Goal: Transaction & Acquisition: Purchase product/service

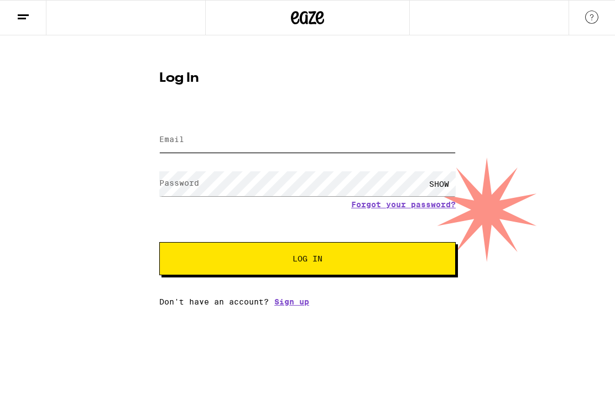
type input "[EMAIL_ADDRESS][DOMAIN_NAME]"
click at [307, 260] on button "Log In" at bounding box center [307, 258] width 296 height 33
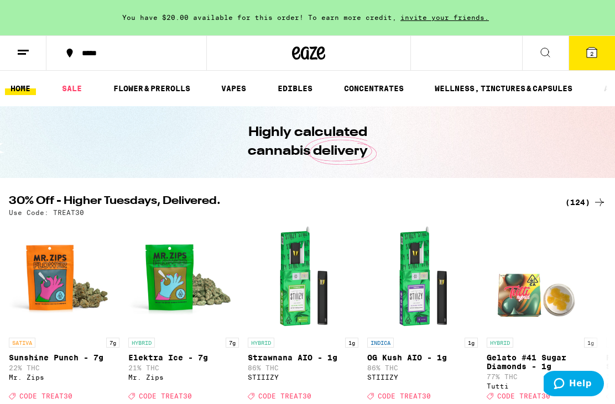
click at [80, 86] on link "SALE" at bounding box center [71, 88] width 31 height 13
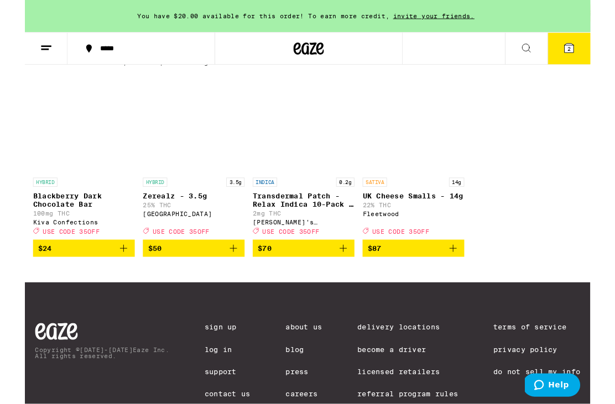
scroll to position [648, 0]
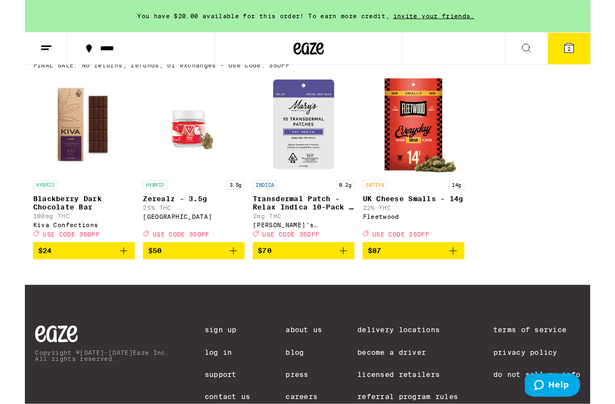
click at [189, 173] on img "Open page for Zerealz - 3.5g from Ember Valley" at bounding box center [183, 135] width 111 height 111
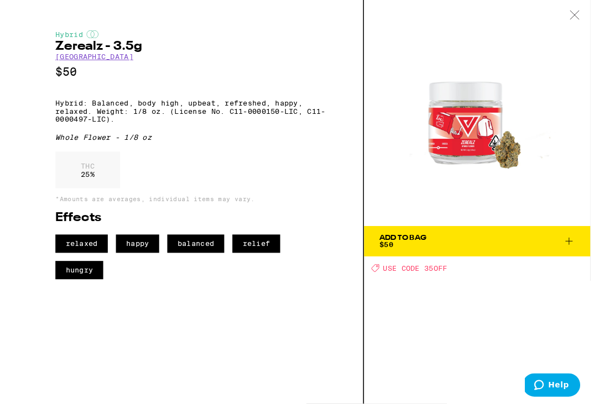
scroll to position [648, 0]
click at [587, 256] on icon at bounding box center [591, 262] width 13 height 13
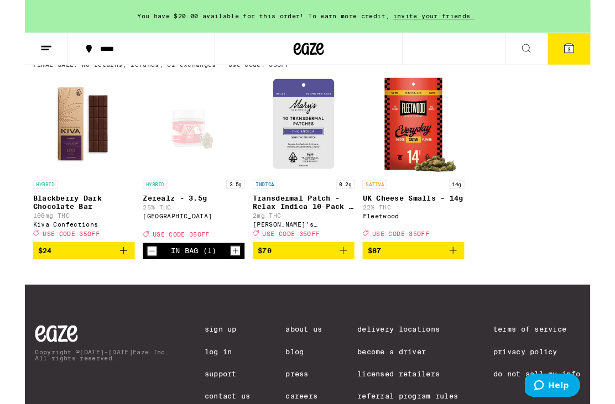
click at [601, 51] on button "3" at bounding box center [592, 53] width 46 height 34
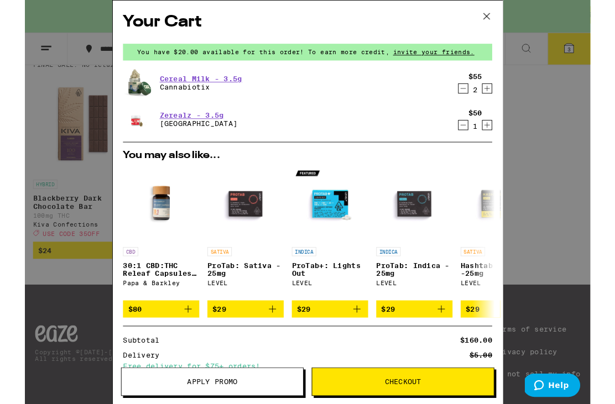
click at [217, 89] on link "Cereal Milk - 3.5g" at bounding box center [192, 85] width 90 height 9
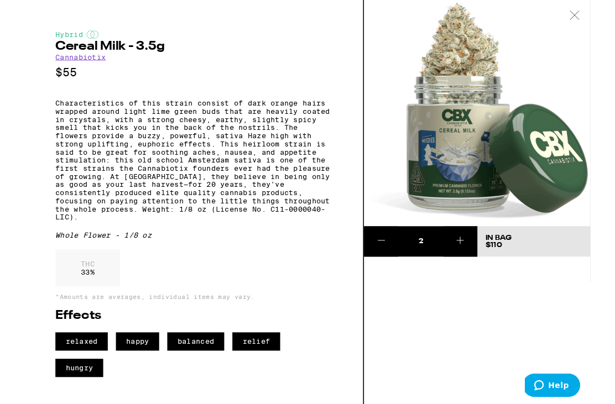
click at [400, 252] on button at bounding box center [387, 262] width 37 height 33
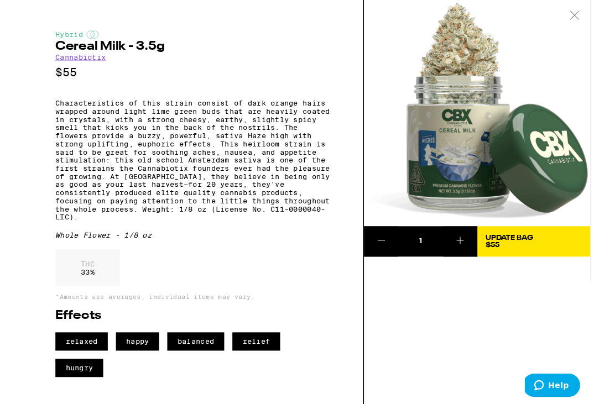
click at [394, 259] on button at bounding box center [387, 262] width 37 height 33
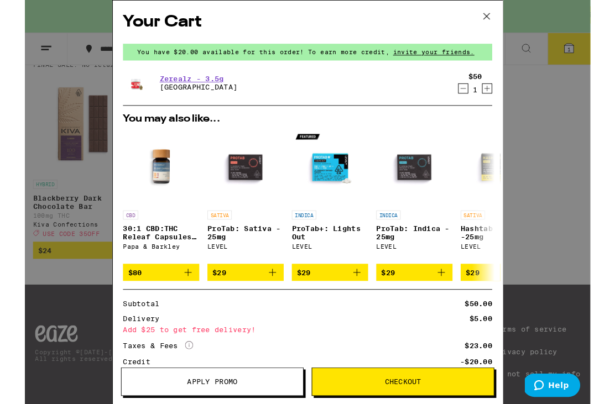
click at [582, 189] on div "Your Cart You have $20.00 available for this order! To earn more credit, invite…" at bounding box center [307, 220] width 615 height 440
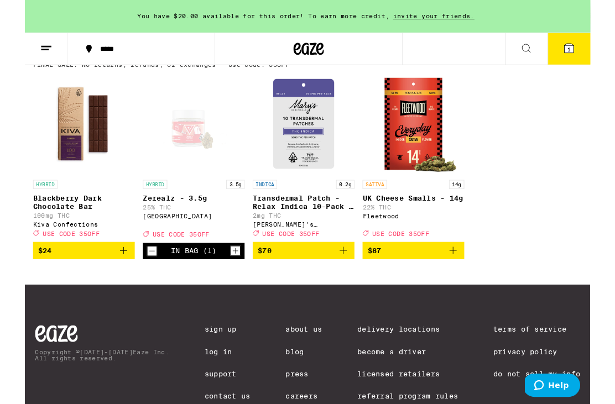
click at [595, 51] on icon at bounding box center [592, 53] width 10 height 10
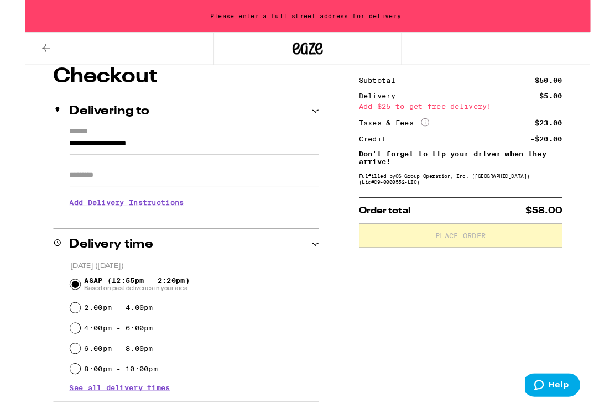
scroll to position [93, 0]
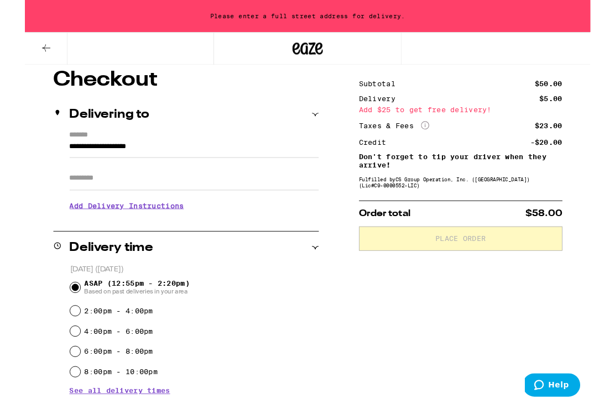
click at [175, 229] on h3 "Add Delivery Instructions" at bounding box center [184, 223] width 271 height 25
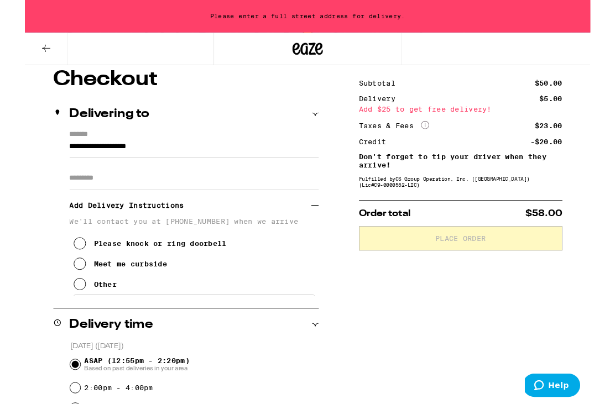
click at [60, 272] on icon at bounding box center [59, 264] width 13 height 13
click at [319, 224] on icon at bounding box center [315, 224] width 8 height 8
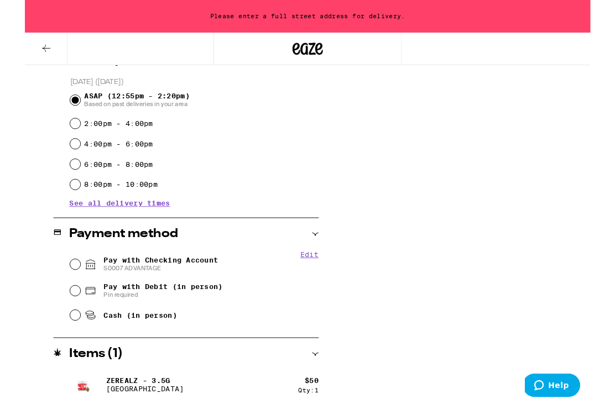
scroll to position [301, 0]
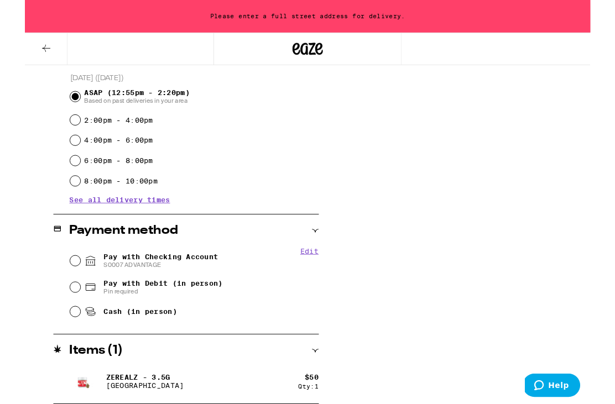
click at [56, 289] on input "Pay with Checking Account S0007 ADVANTAGE" at bounding box center [54, 283] width 11 height 11
radio input "true"
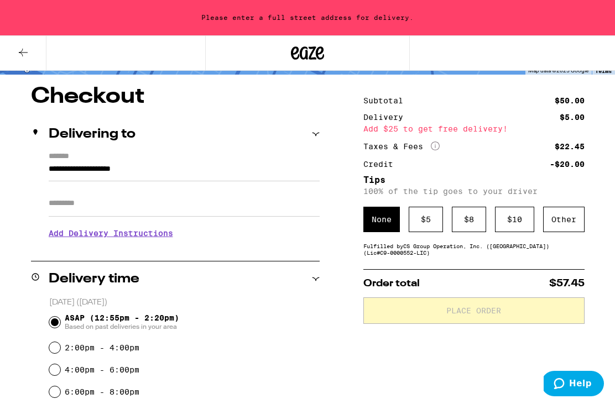
scroll to position [84, 0]
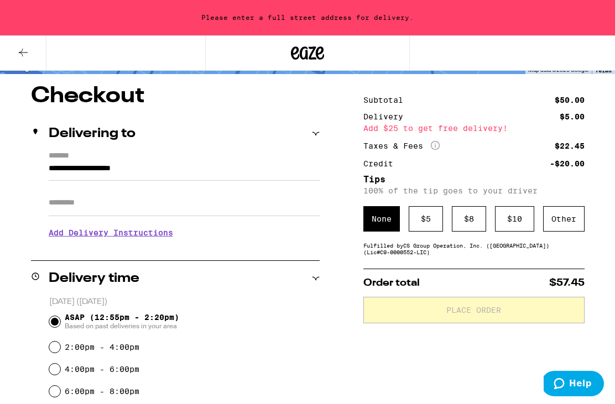
click at [166, 170] on input "**********" at bounding box center [184, 171] width 271 height 19
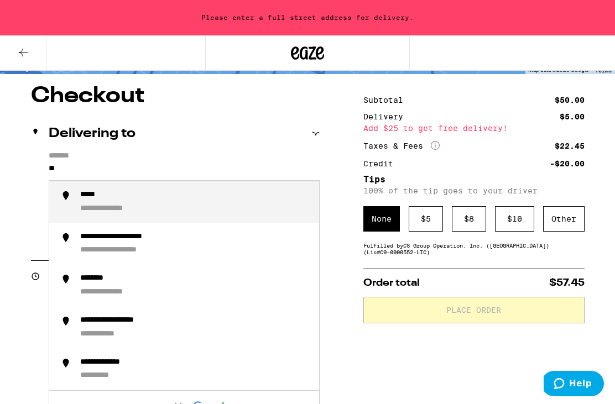
type input "*"
click at [203, 203] on div "**********" at bounding box center [195, 202] width 230 height 24
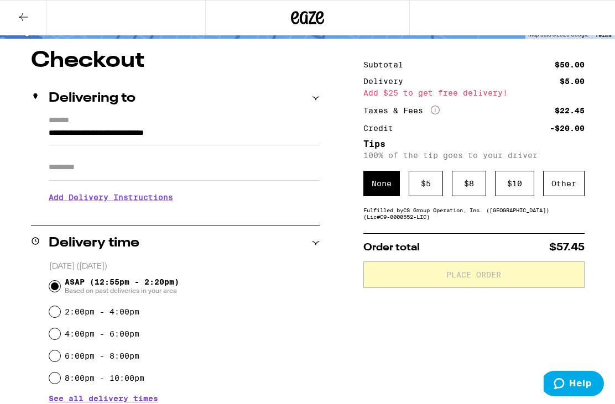
type input "**********"
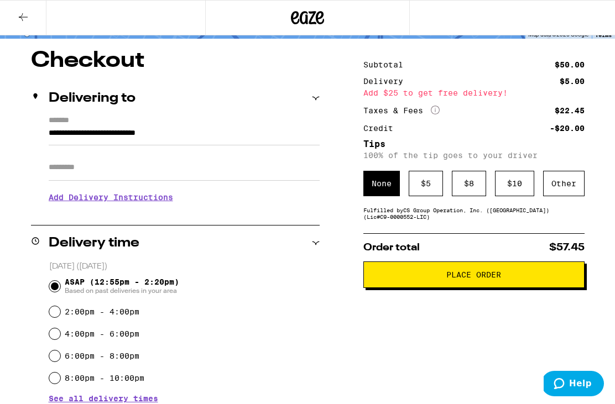
click at [180, 199] on h3 "Add Delivery Instructions" at bounding box center [184, 197] width 271 height 25
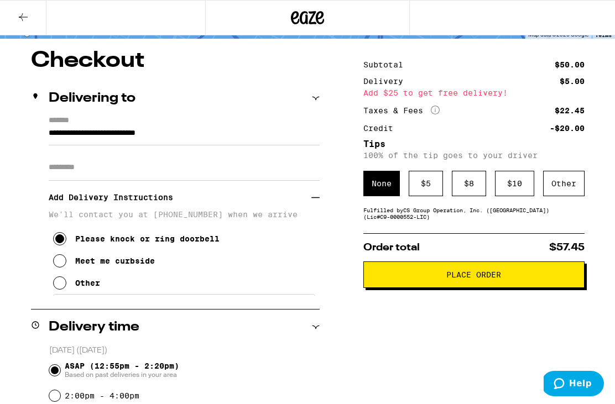
click at [315, 202] on icon at bounding box center [315, 198] width 8 height 8
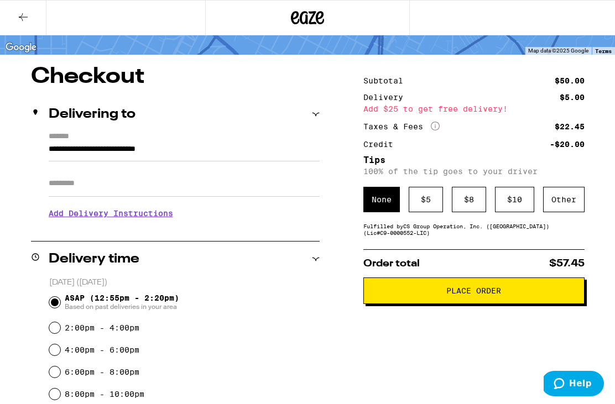
scroll to position [67, 0]
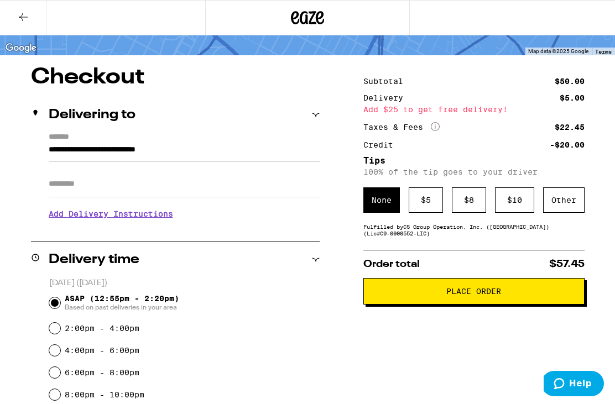
click at [586, 379] on span "Help" at bounding box center [580, 384] width 23 height 10
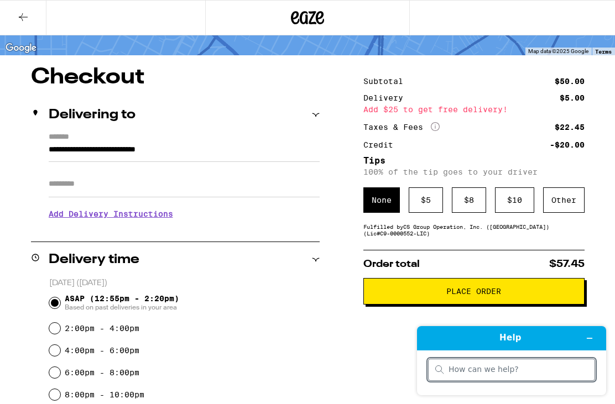
scroll to position [0, 0]
click at [613, 304] on div "**********" at bounding box center [307, 370] width 615 height 608
click at [547, 373] on input "search" at bounding box center [518, 370] width 139 height 10
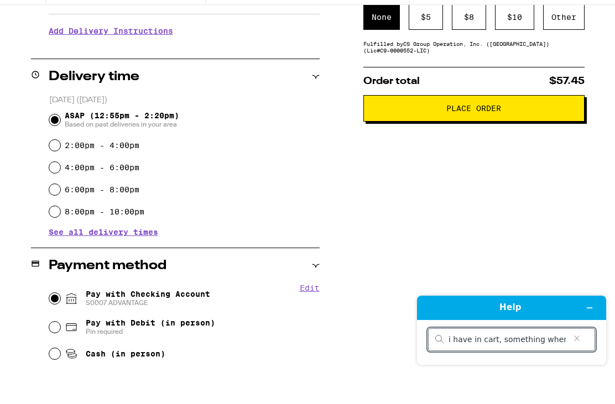
type input "i have in cart, something where you type 35off and get discount, know sure wher…"
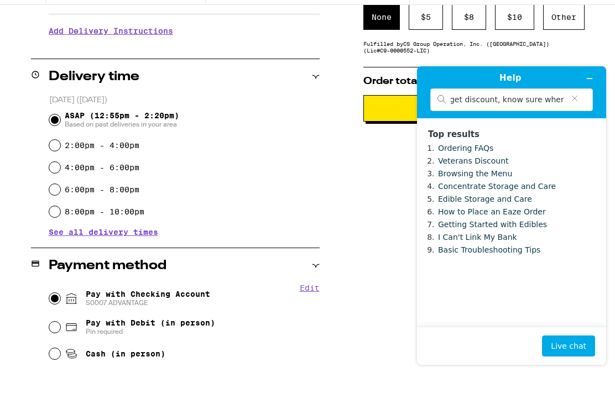
scroll to position [251, 0]
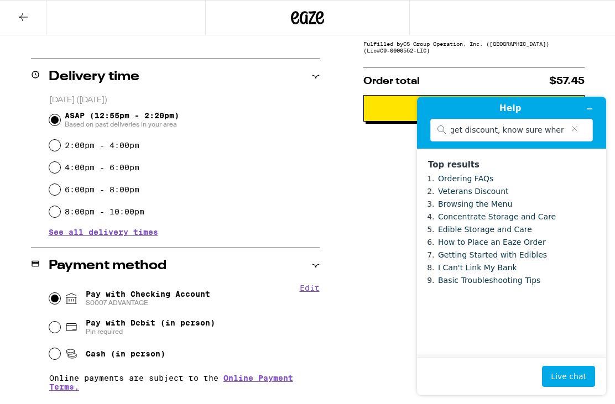
click at [585, 371] on button "Live chat" at bounding box center [568, 376] width 53 height 21
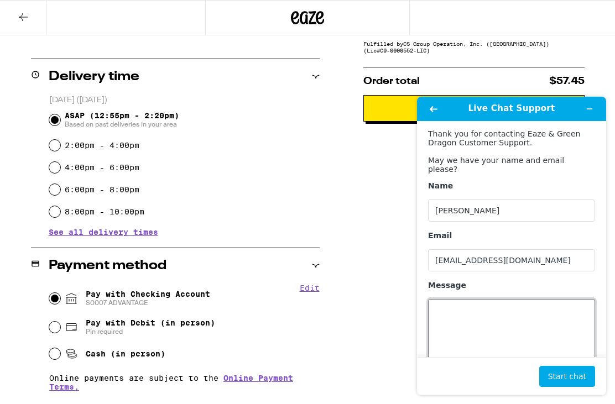
click at [543, 306] on textarea "Message" at bounding box center [511, 330] width 167 height 62
type textarea "In cart i have a sale item, enter 35off and get discount, not sure where to inp…"
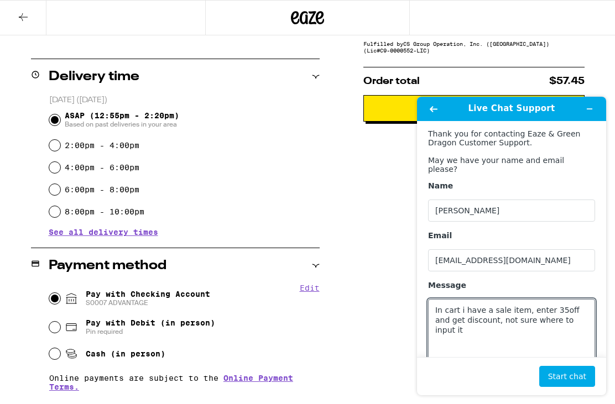
click at [583, 374] on button "Start chat" at bounding box center [567, 376] width 56 height 21
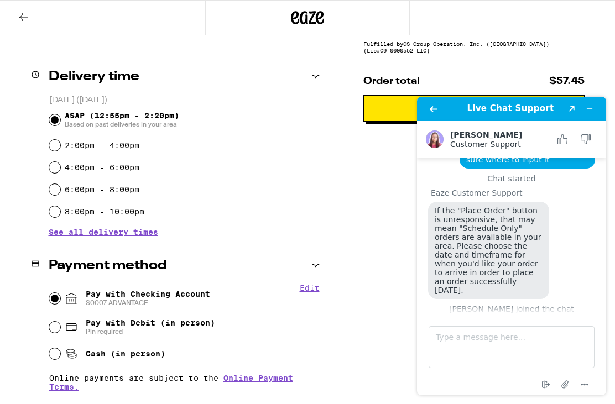
scroll to position [106, 0]
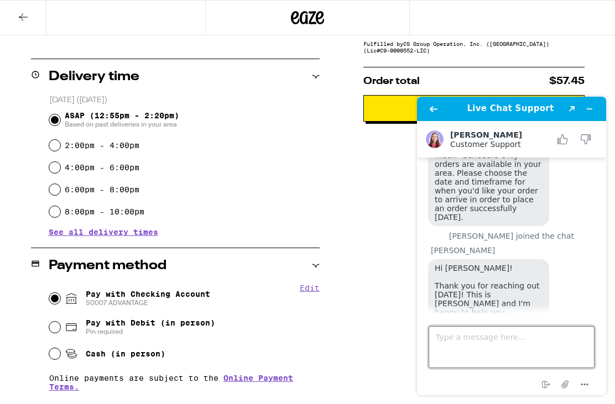
click at [559, 348] on textarea "Type a message here..." at bounding box center [512, 347] width 166 height 42
type textarea "Thank you Wendy"
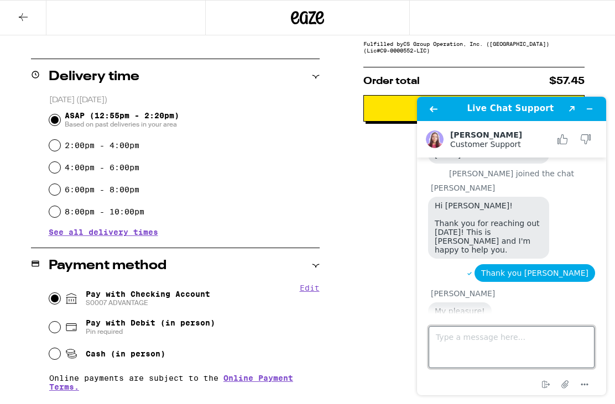
scroll to position [206, 0]
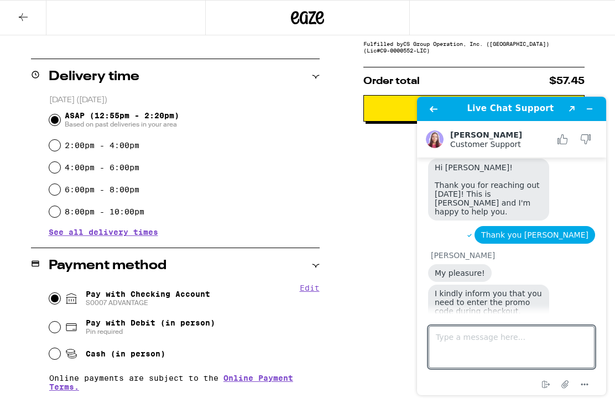
click at [596, 106] on button "Minimize widget" at bounding box center [590, 108] width 18 height 15
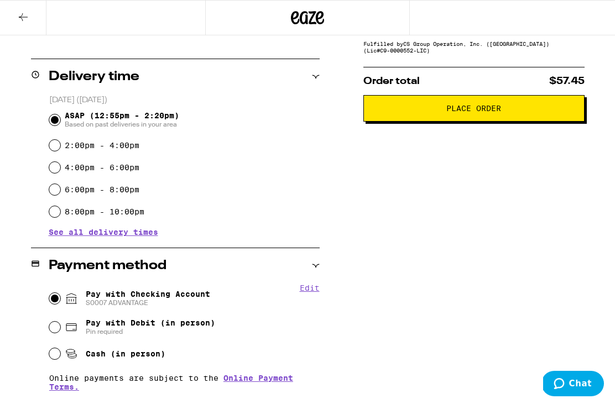
click at [592, 378] on button "Chat" at bounding box center [572, 383] width 62 height 25
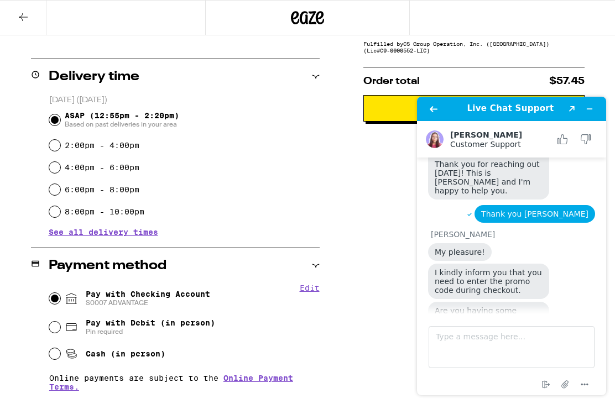
scroll to position [236, 0]
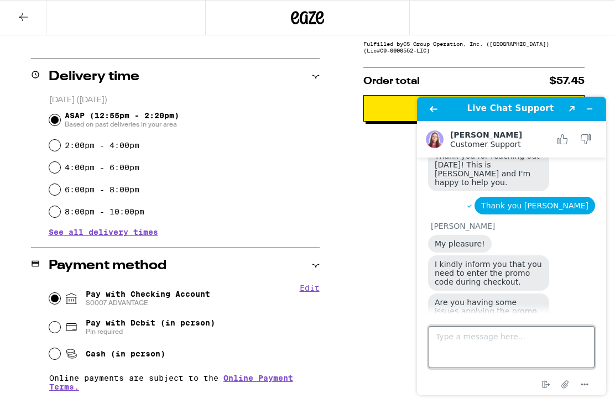
click at [545, 346] on textarea "Type a message here..." at bounding box center [512, 347] width 166 height 42
type textarea "Only button available"
click at [597, 110] on button "Minimize widget" at bounding box center [590, 108] width 18 height 15
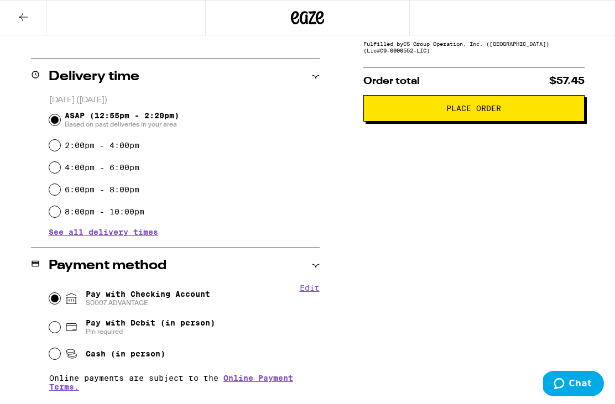
click at [592, 373] on button "Chat" at bounding box center [572, 383] width 62 height 25
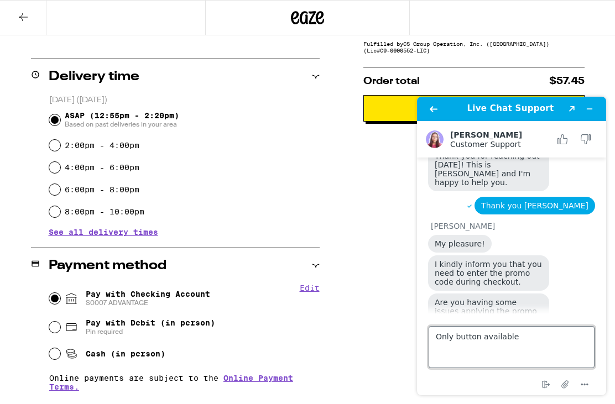
click at [531, 341] on textarea "Only button available" at bounding box center [512, 347] width 166 height 42
type textarea "Only button available says place order"
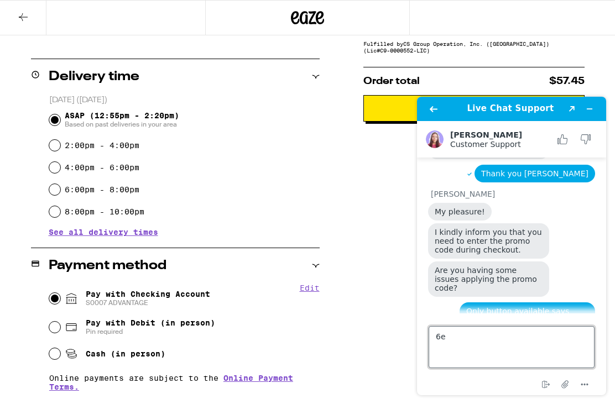
type textarea "6"
type textarea "yes, do not not where to input it"
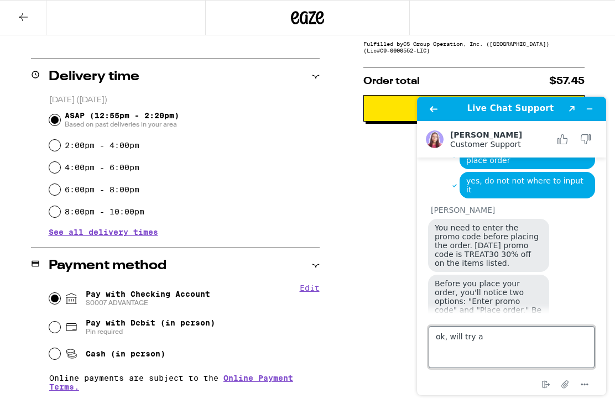
scroll to position [427, 0]
type textarea "ok, will try again"
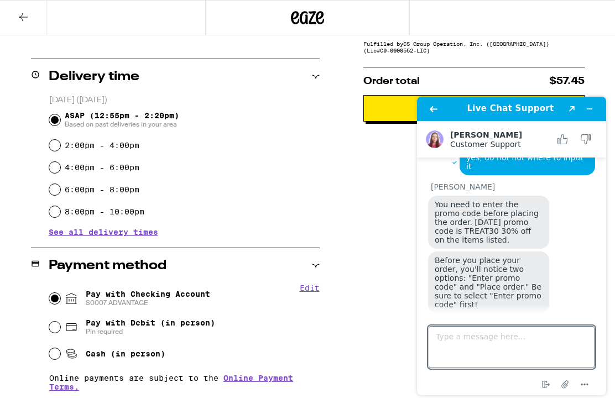
click at [596, 106] on button "Minimize widget" at bounding box center [590, 108] width 18 height 15
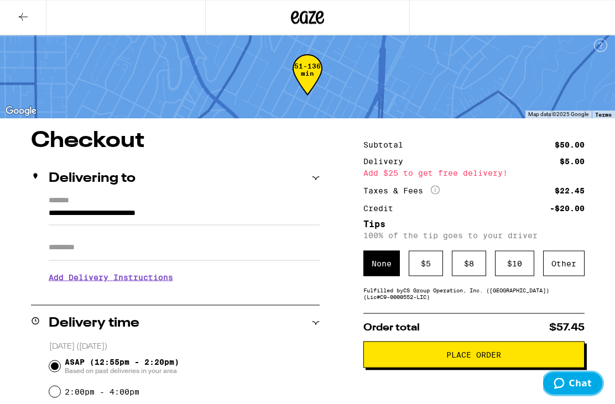
scroll to position [0, 0]
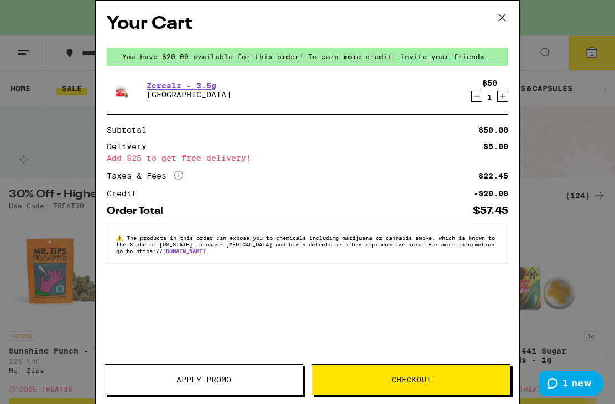
click at [24, 254] on div "Your Cart You have $20.00 available for this order! To earn more credit, invite…" at bounding box center [307, 202] width 615 height 404
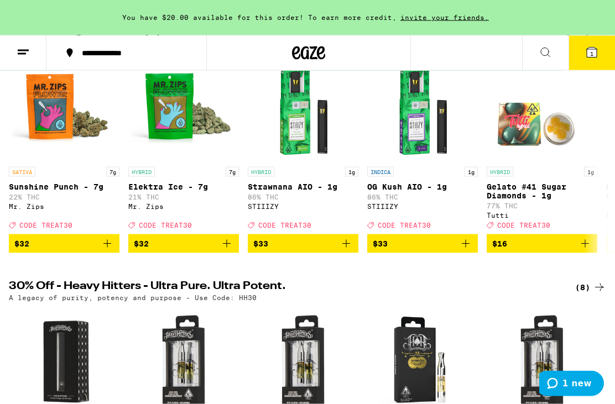
scroll to position [159, 0]
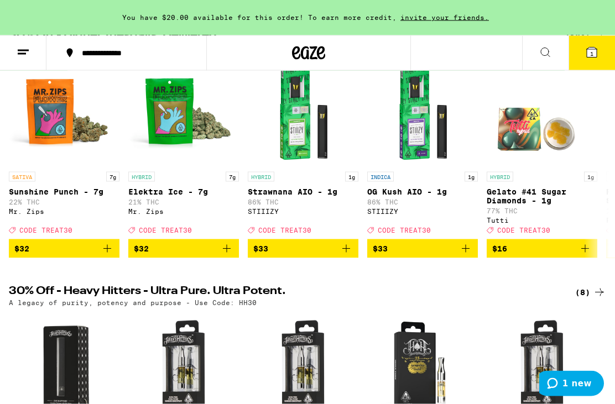
click at [597, 54] on icon at bounding box center [591, 52] width 13 height 13
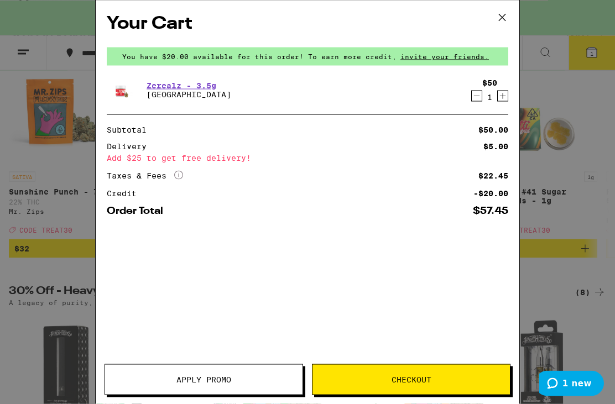
scroll to position [160, 0]
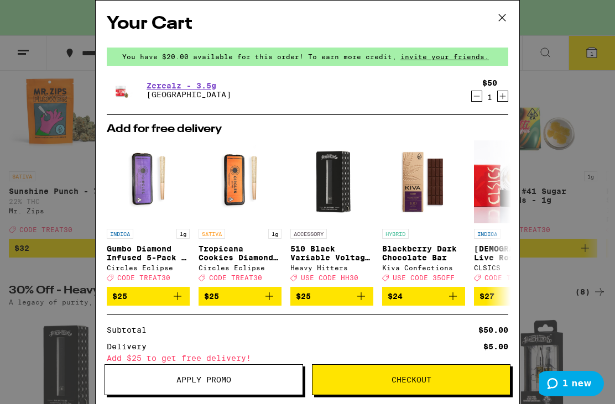
click at [259, 380] on span "Apply Promo" at bounding box center [203, 380] width 197 height 8
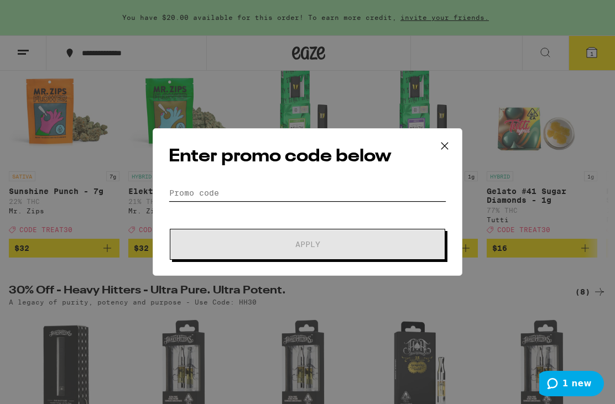
click at [311, 200] on input "Promo Code" at bounding box center [308, 193] width 278 height 17
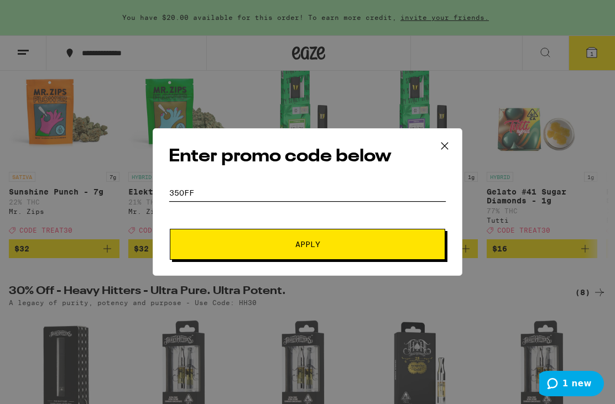
type input "35off"
click at [419, 251] on button "Apply" at bounding box center [307, 244] width 275 height 31
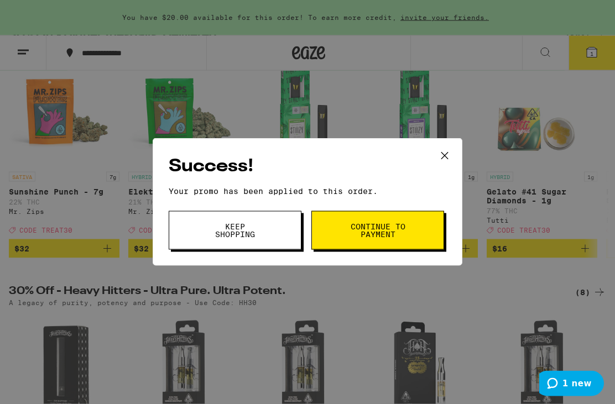
scroll to position [160, 0]
click at [421, 231] on button "Continue to payment" at bounding box center [377, 230] width 133 height 39
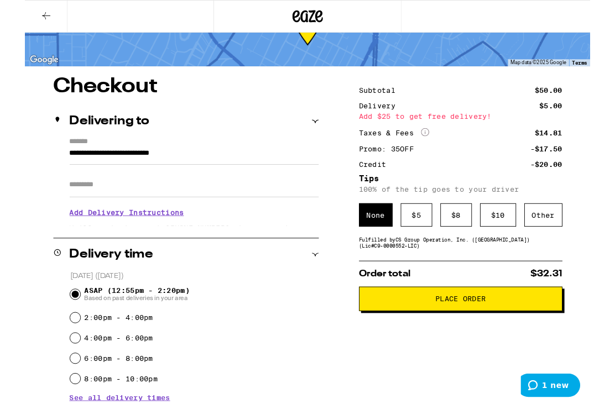
scroll to position [56, 0]
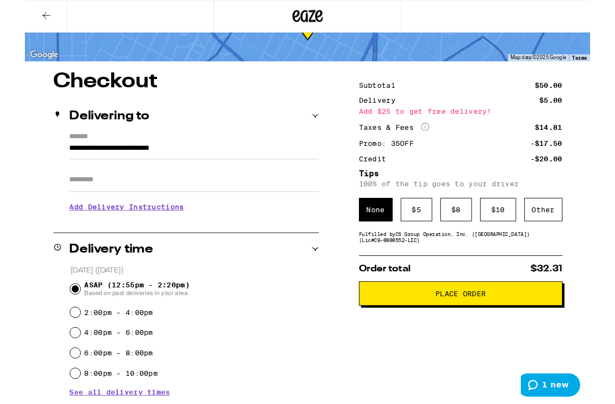
click at [576, 239] on div "Other" at bounding box center [563, 228] width 41 height 25
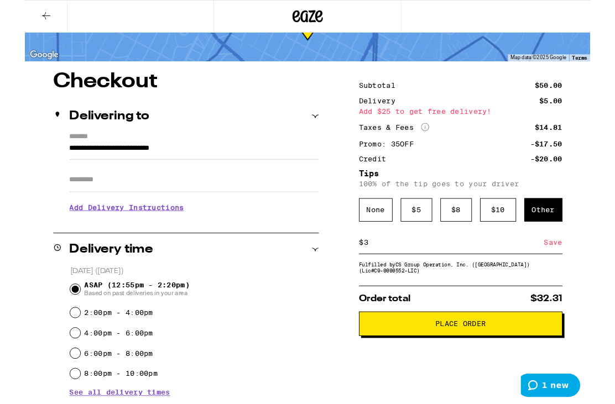
type input "3"
click at [577, 271] on div "Save" at bounding box center [575, 264] width 20 height 24
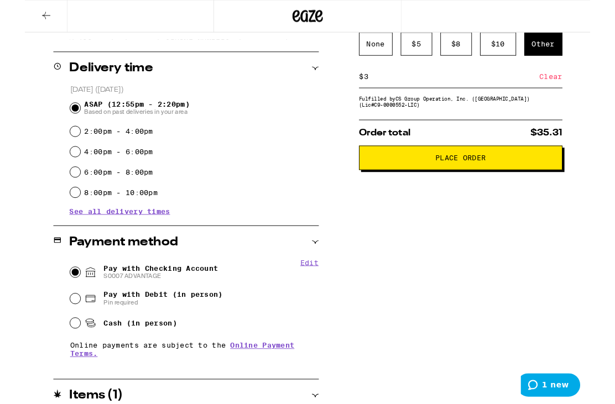
scroll to position [253, 0]
click at [545, 175] on button "Place Order" at bounding box center [473, 171] width 221 height 27
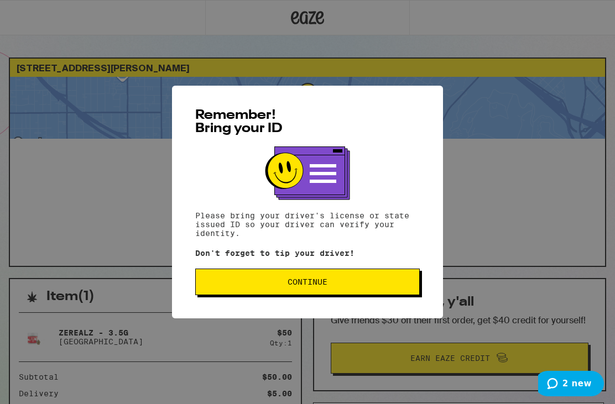
click at [385, 275] on button "Continue" at bounding box center [307, 282] width 225 height 27
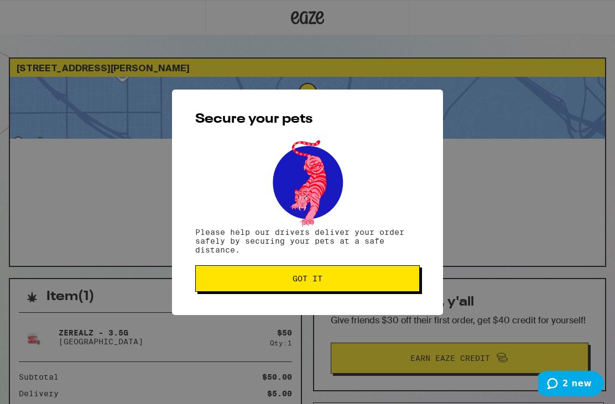
click at [403, 285] on button "Got it" at bounding box center [307, 278] width 225 height 27
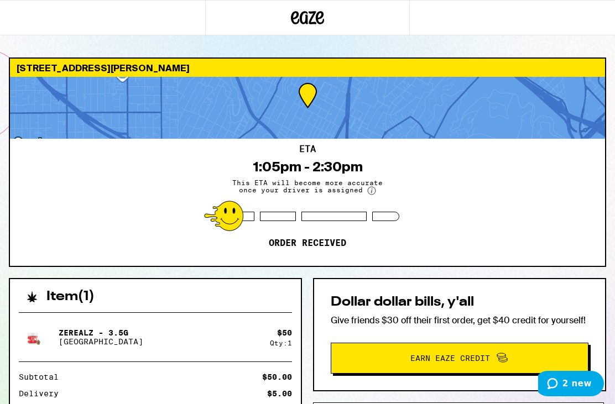
click at [578, 383] on span "2 new" at bounding box center [576, 384] width 29 height 10
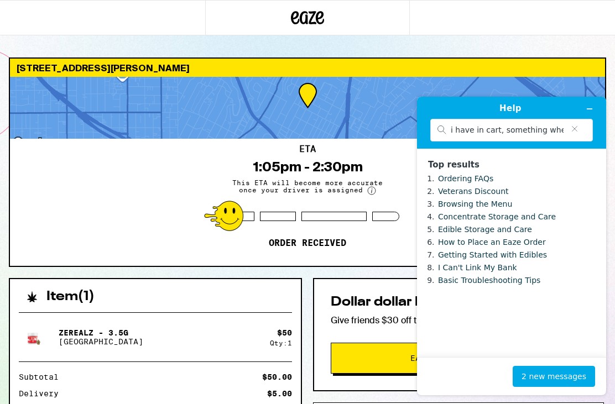
click at [569, 375] on button "2 new messages" at bounding box center [554, 376] width 82 height 21
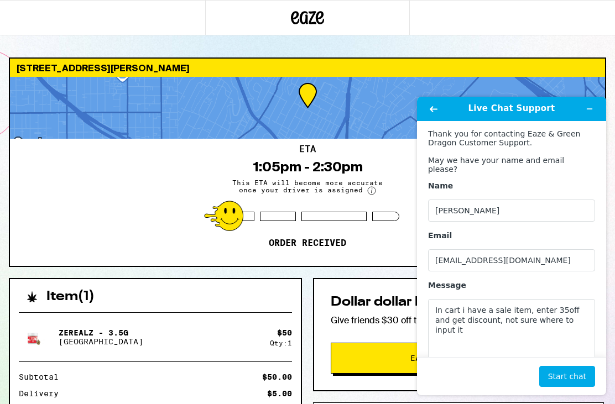
click at [594, 112] on button "Minimize widget" at bounding box center [590, 108] width 18 height 15
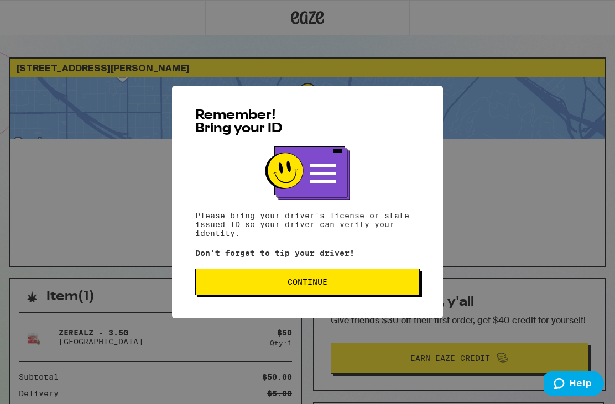
click at [402, 280] on button "Continue" at bounding box center [307, 282] width 225 height 27
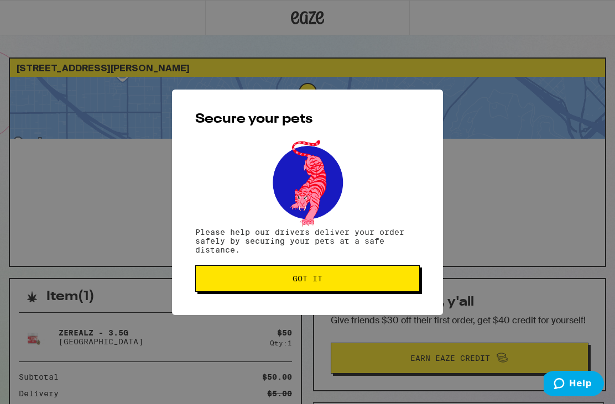
click at [404, 278] on span "Got it" at bounding box center [308, 279] width 206 height 8
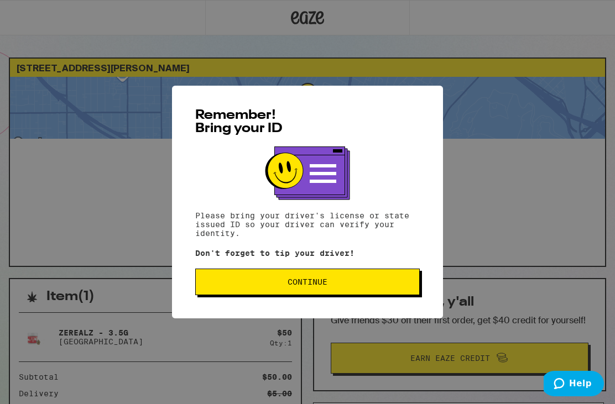
click at [355, 284] on span "Continue" at bounding box center [308, 282] width 206 height 8
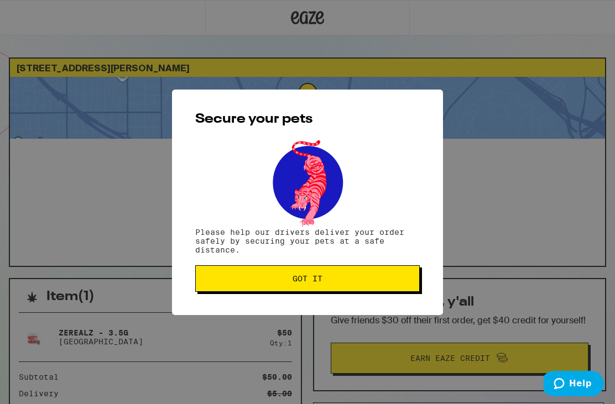
click at [346, 271] on button "Got it" at bounding box center [307, 278] width 225 height 27
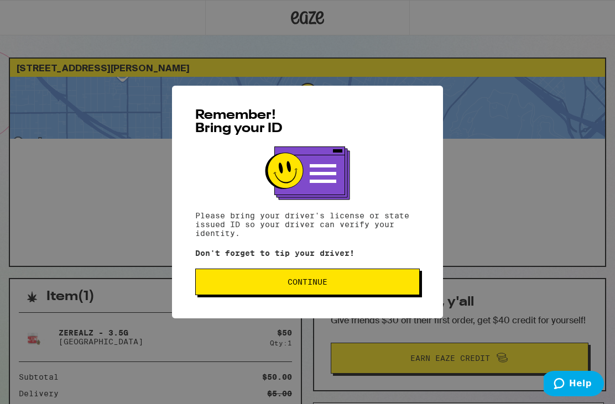
click at [372, 294] on button "Continue" at bounding box center [307, 282] width 225 height 27
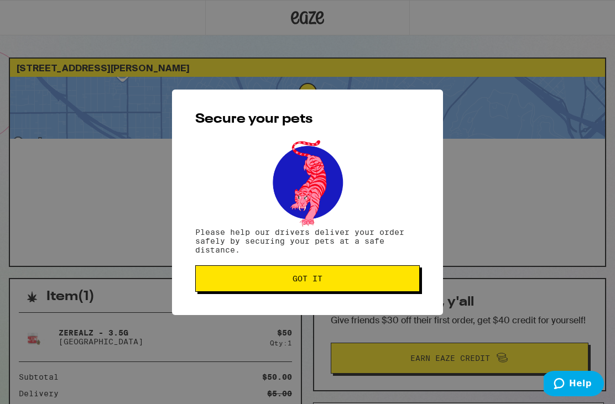
click at [371, 273] on button "Got it" at bounding box center [307, 278] width 225 height 27
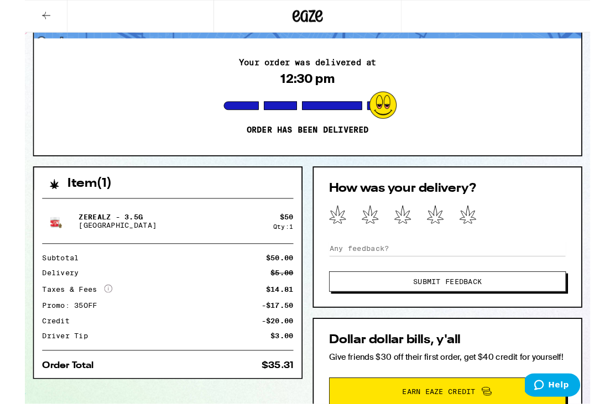
scroll to position [98, 0]
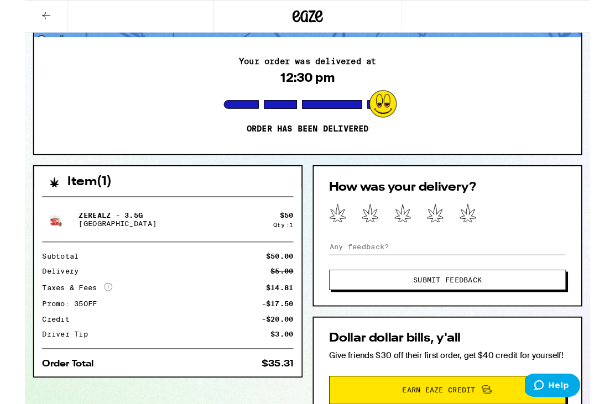
click at [489, 239] on icon at bounding box center [481, 232] width 19 height 20
click at [521, 314] on button "Submit Feedback" at bounding box center [460, 305] width 258 height 22
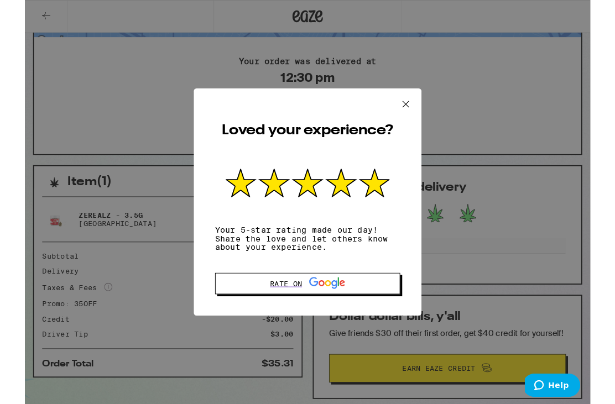
click at [415, 117] on icon at bounding box center [414, 113] width 7 height 7
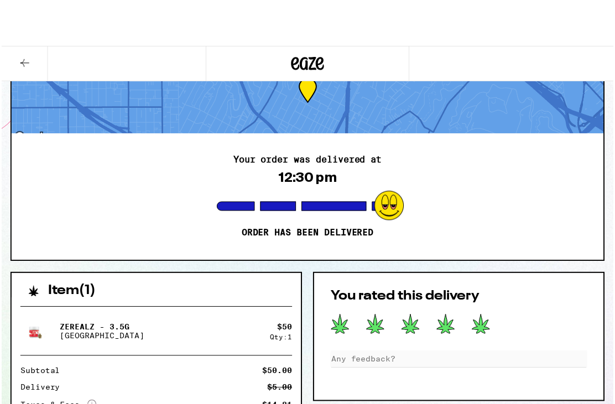
scroll to position [0, 0]
